Goal: Task Accomplishment & Management: Manage account settings

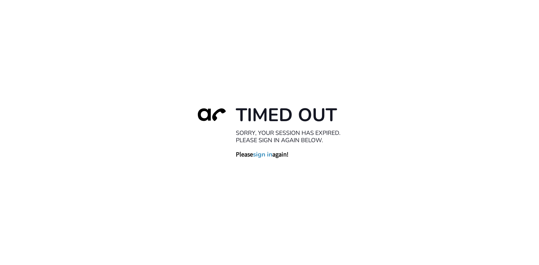
click at [259, 156] on link "sign in" at bounding box center [262, 154] width 19 height 8
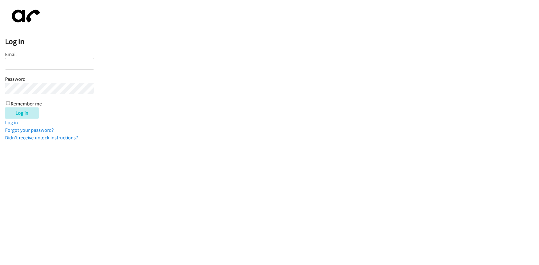
click at [34, 61] on input "Email" at bounding box center [49, 64] width 89 height 12
type input "[EMAIL_ADDRESS][DOMAIN_NAME]"
drag, startPoint x: 7, startPoint y: 102, endPoint x: 14, endPoint y: 109, distance: 9.7
click at [7, 102] on input "Remember me" at bounding box center [8, 103] width 4 height 4
checkbox input "true"
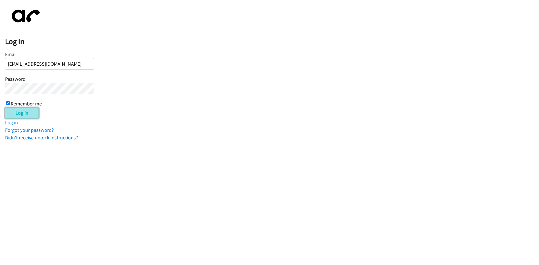
click at [18, 113] on input "Log in" at bounding box center [22, 112] width 34 height 11
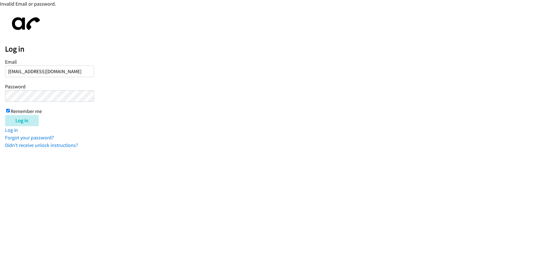
click at [78, 76] on input "[EMAIL_ADDRESS][DOMAIN_NAME]" at bounding box center [49, 72] width 89 height 12
type input "[EMAIL_ADDRESS][DOMAIN_NAME]"
click at [20, 117] on input "Log in" at bounding box center [22, 120] width 34 height 11
